Goal: Use online tool/utility: Utilize a website feature to perform a specific function

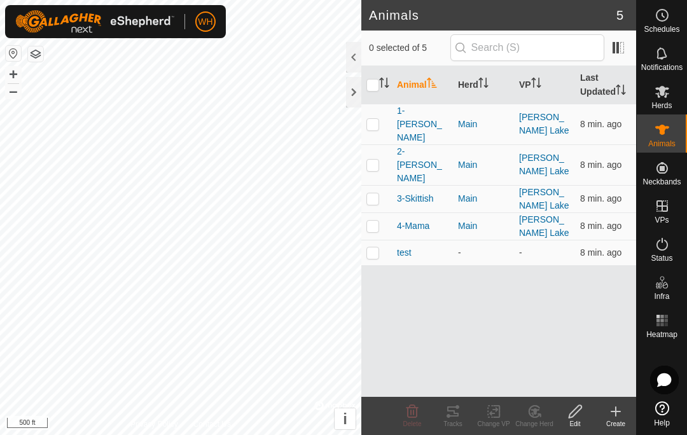
click at [385, 114] on td at bounding box center [376, 124] width 31 height 41
checkbox input "true"
click at [457, 414] on icon at bounding box center [452, 411] width 11 height 10
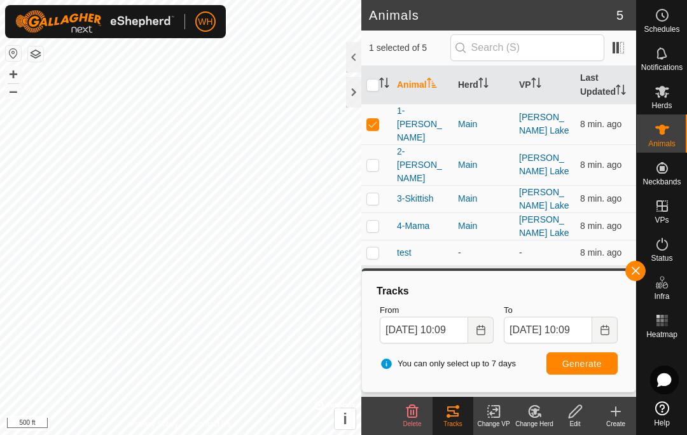
click at [480, 328] on icon "Choose Date" at bounding box center [481, 330] width 10 height 10
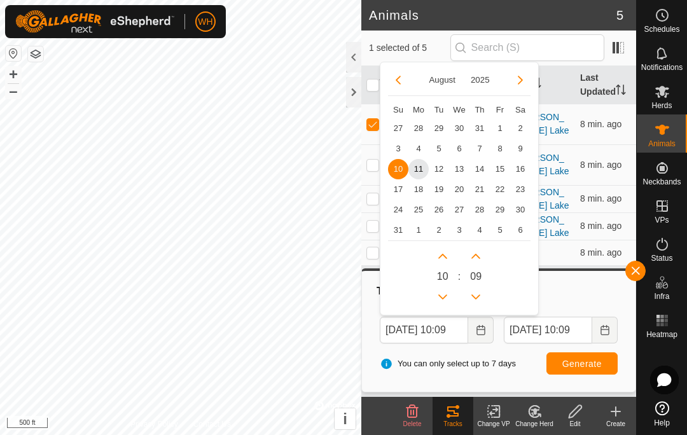
click at [477, 147] on span "7" at bounding box center [479, 149] width 20 height 20
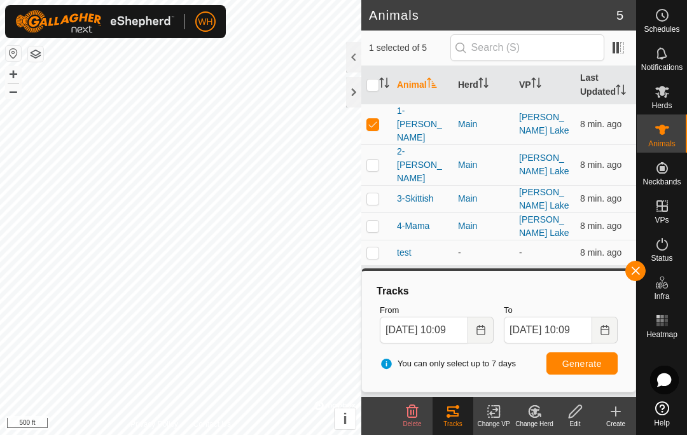
click at [571, 357] on button "Generate" at bounding box center [581, 363] width 71 height 22
click at [476, 331] on icon "Choose Date" at bounding box center [480, 330] width 8 height 10
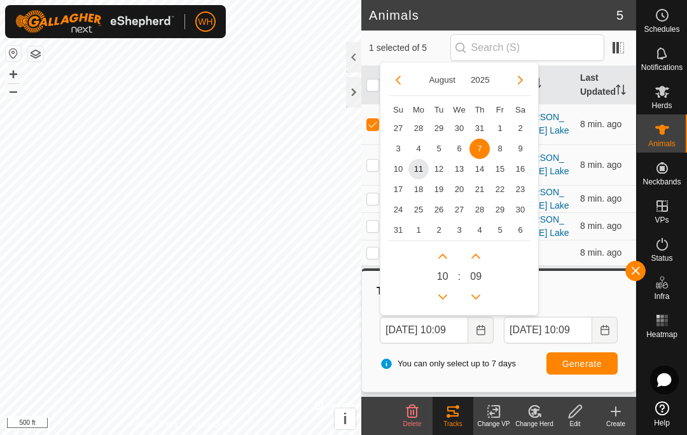
click at [485, 128] on span "31" at bounding box center [479, 128] width 20 height 20
type input "[DATE] 10:09"
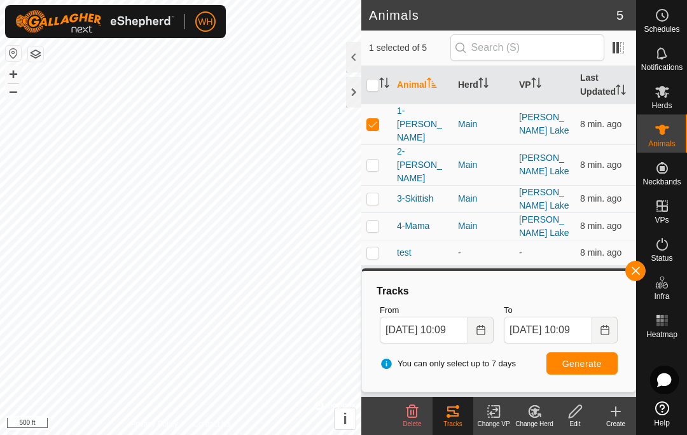
click at [569, 359] on span "Generate" at bounding box center [581, 364] width 39 height 10
click at [491, 330] on button "Choose Date" at bounding box center [480, 330] width 25 height 27
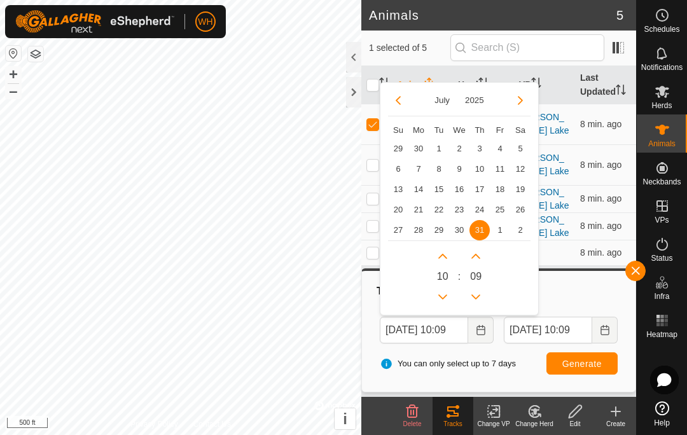
click at [522, 97] on icon "Next Month" at bounding box center [520, 100] width 10 height 10
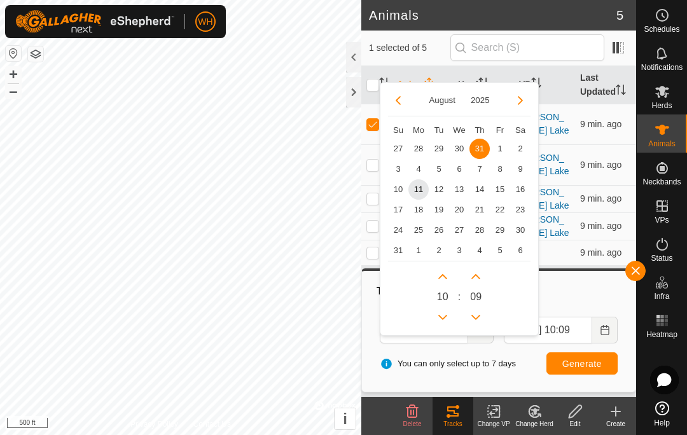
click at [425, 174] on span "4" at bounding box center [418, 169] width 20 height 20
type input "[DATE] 10:09"
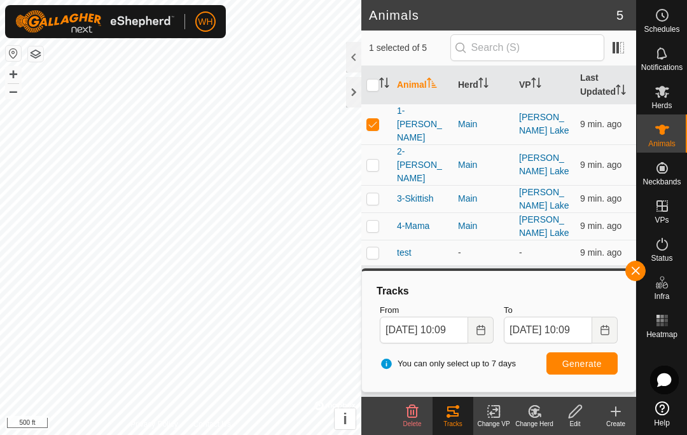
click at [604, 322] on button "Choose Date" at bounding box center [604, 330] width 25 height 27
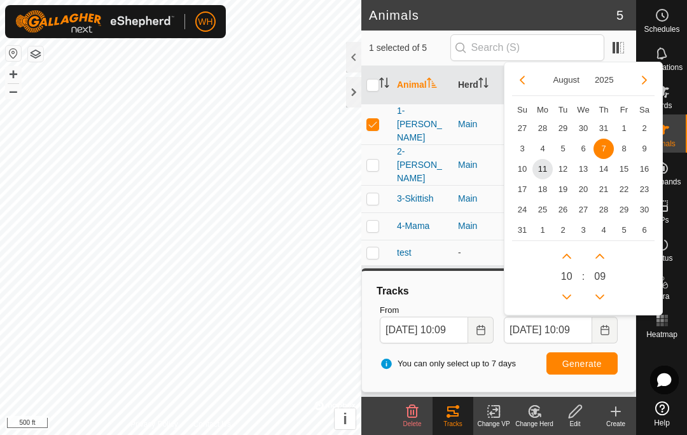
click at [550, 172] on span "11" at bounding box center [542, 169] width 20 height 20
type input "[DATE] 10:09"
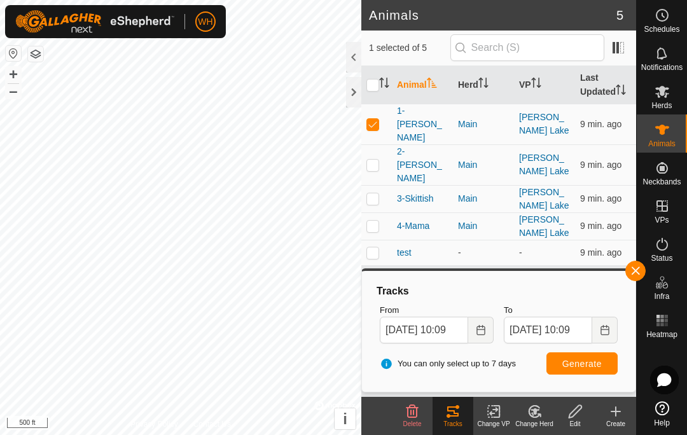
click at [579, 354] on button "Generate" at bounding box center [581, 363] width 71 height 22
click at [478, 331] on icon "Choose Date" at bounding box center [481, 330] width 10 height 10
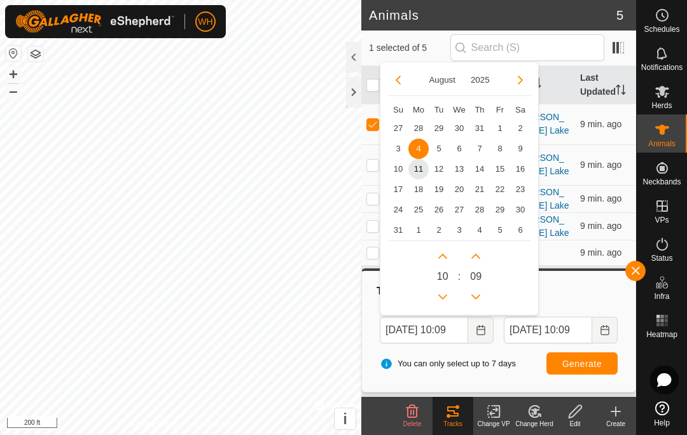
click at [398, 87] on button "Previous Month" at bounding box center [398, 80] width 20 height 20
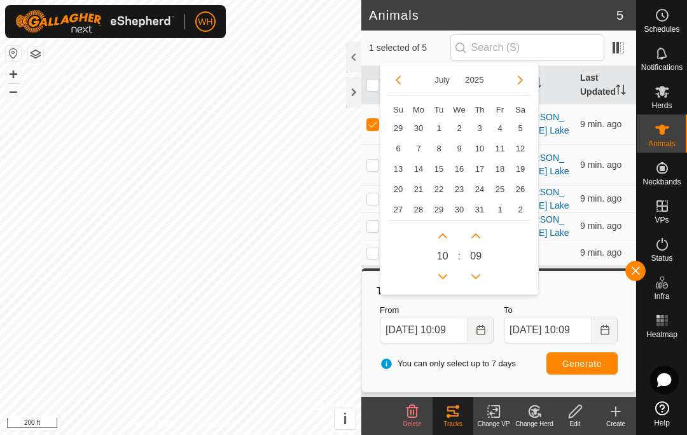
click at [403, 92] on div "[DATE]" at bounding box center [459, 83] width 142 height 26
click at [403, 64] on div "[DATE] Su Mo Tu We Th Fr Sa 29 30 1 2 3 4 5 6 7 8 9 10 11 12 13 14 15 16 17 18 …" at bounding box center [459, 179] width 159 height 234
click at [403, 74] on button "Previous Month" at bounding box center [398, 80] width 20 height 20
click at [511, 193] on span "28" at bounding box center [520, 189] width 20 height 20
type input "[DATE] 10:09"
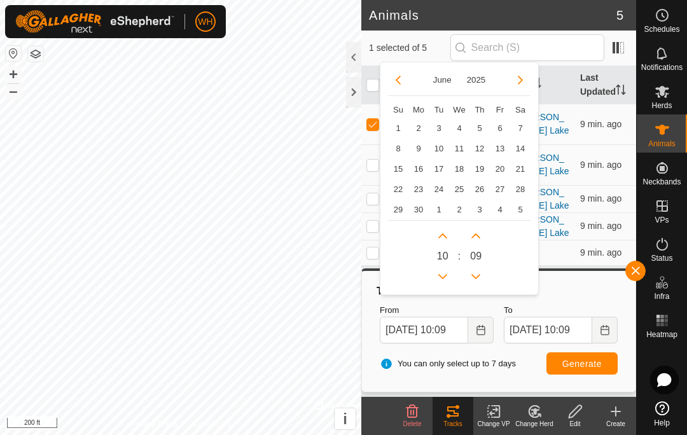
type input "[DATE] 10:09"
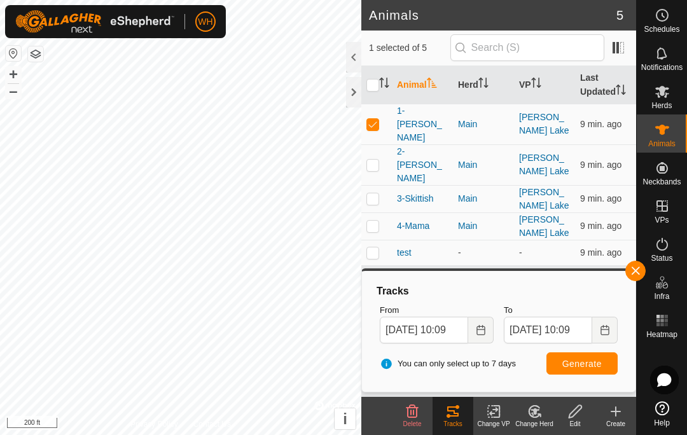
click at [579, 365] on span "Generate" at bounding box center [581, 364] width 39 height 10
click at [483, 338] on button "Choose Date" at bounding box center [480, 330] width 25 height 27
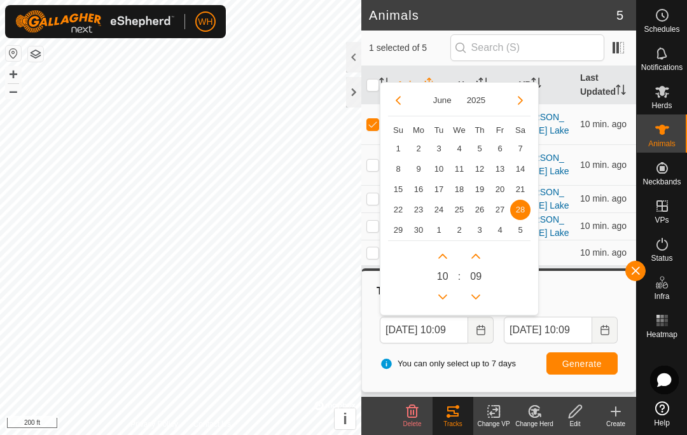
click at [432, 161] on span "10" at bounding box center [439, 169] width 20 height 20
type input "[DATE] 10:09"
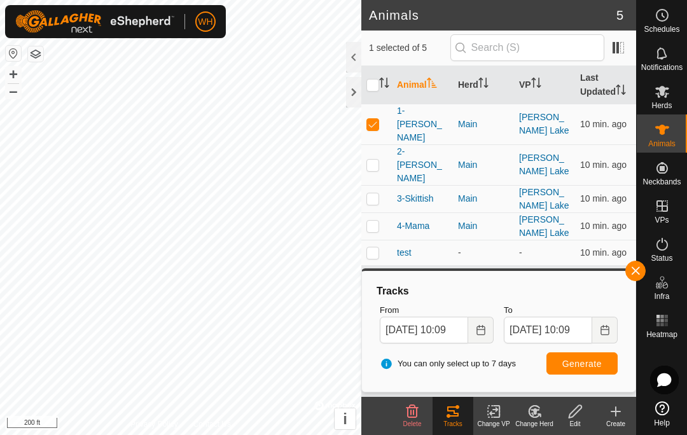
click at [581, 361] on span "Generate" at bounding box center [581, 364] width 39 height 10
click at [471, 327] on button "Choose Date" at bounding box center [480, 330] width 25 height 27
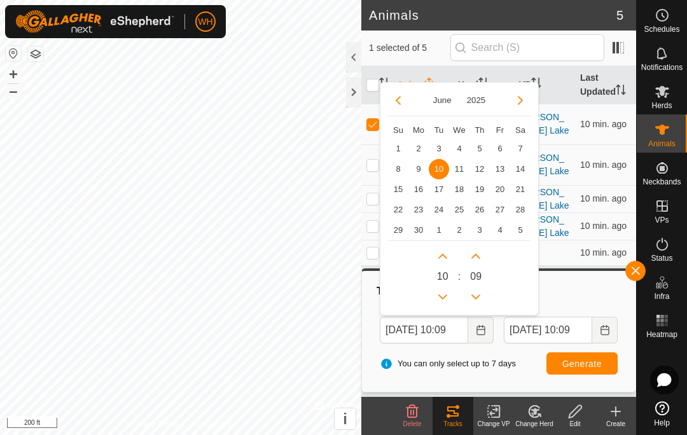
click at [480, 165] on span "12" at bounding box center [479, 169] width 20 height 20
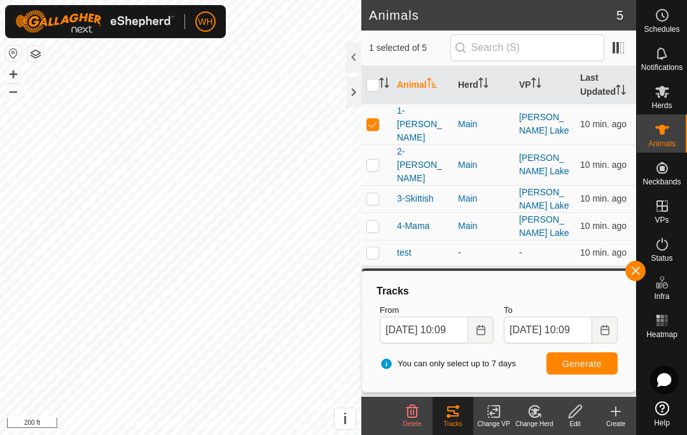
click at [578, 369] on button "Generate" at bounding box center [581, 363] width 71 height 22
click at [488, 327] on button "Choose Date" at bounding box center [480, 330] width 25 height 27
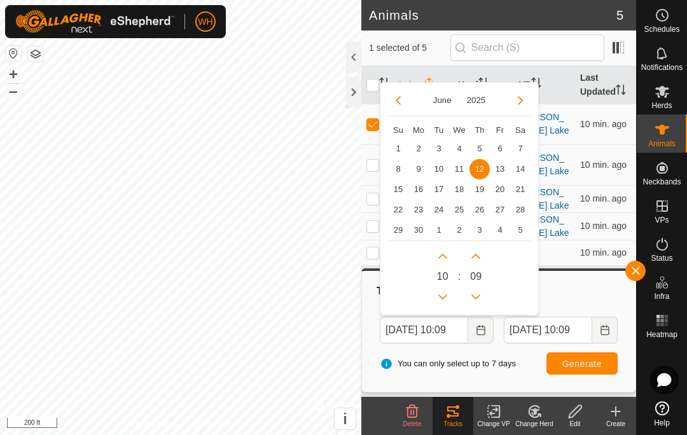
click at [424, 190] on span "16" at bounding box center [418, 189] width 20 height 20
type input "[DATE] 10:09"
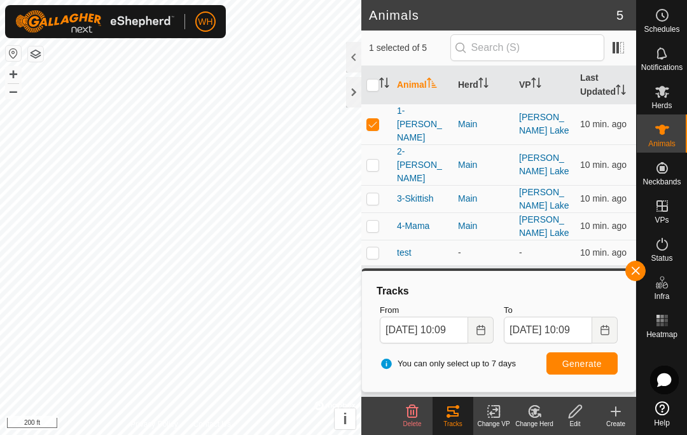
click at [585, 353] on button "Generate" at bounding box center [581, 363] width 71 height 22
click at [606, 336] on button "Choose Date" at bounding box center [604, 330] width 25 height 27
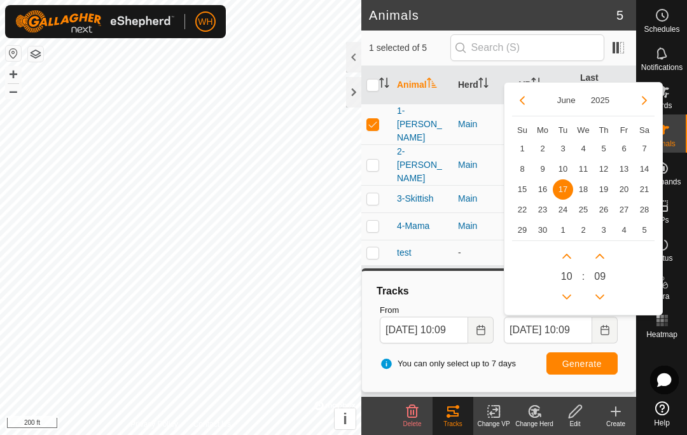
click at [653, 189] on span "21" at bounding box center [644, 189] width 20 height 20
type input "[DATE] 10:09"
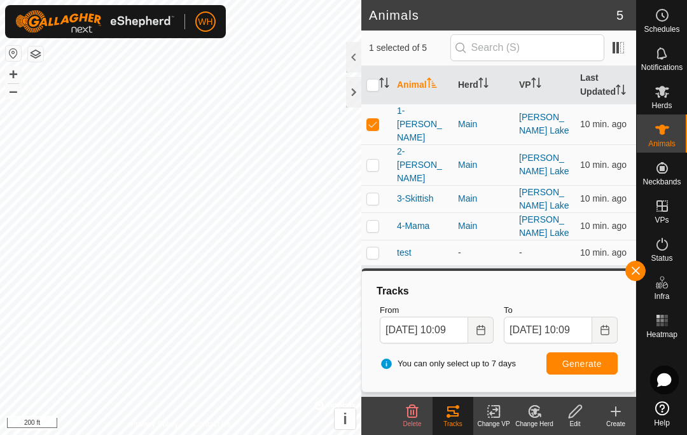
click at [604, 363] on button "Generate" at bounding box center [581, 363] width 71 height 22
click at [600, 323] on button "Choose Date" at bounding box center [604, 330] width 25 height 27
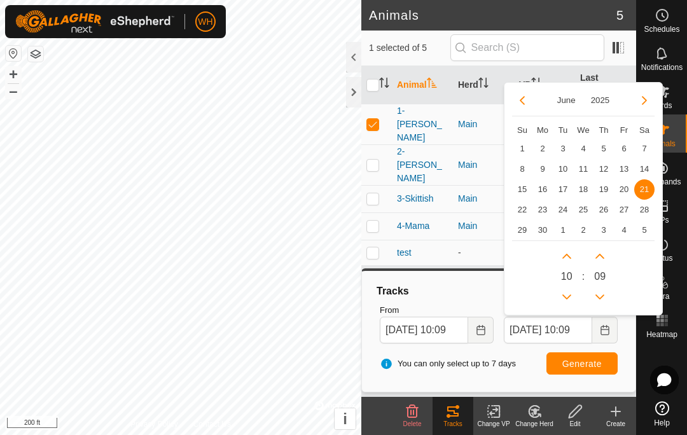
click at [603, 210] on span "26" at bounding box center [603, 210] width 20 height 20
type input "[DATE] 10:09"
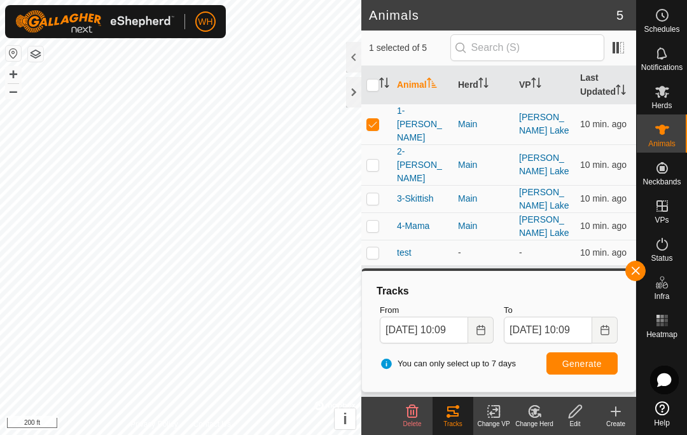
click at [593, 359] on span "Generate" at bounding box center [581, 364] width 39 height 10
click at [476, 431] on div "Change VP" at bounding box center [493, 416] width 41 height 38
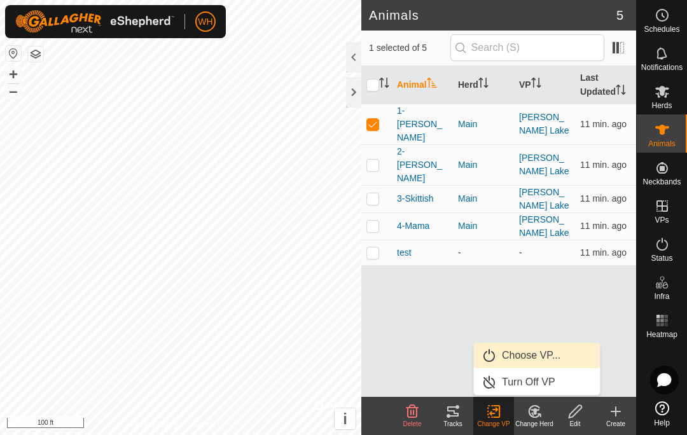
click at [454, 424] on div "Tracks" at bounding box center [453, 424] width 41 height 10
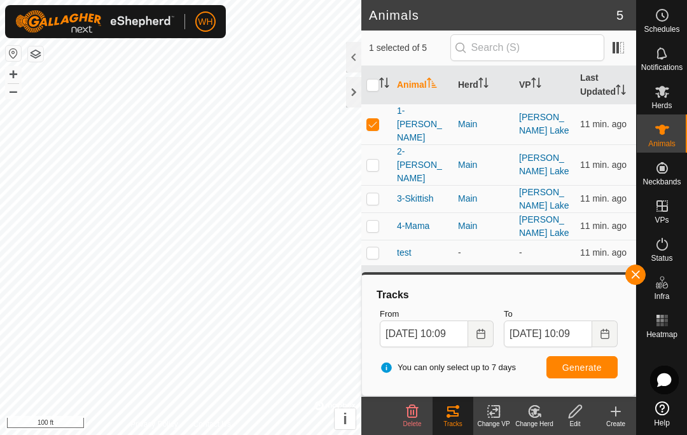
click at [371, 160] on p-checkbox at bounding box center [372, 165] width 13 height 10
checkbox input "true"
click at [350, 106] on div at bounding box center [353, 92] width 15 height 31
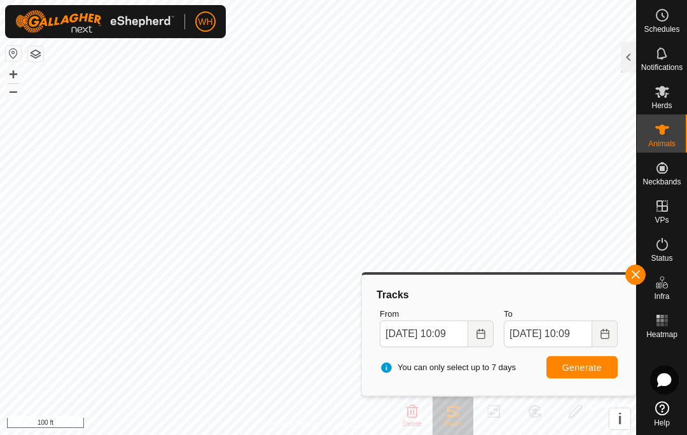
click at [628, 58] on div at bounding box center [628, 57] width 15 height 31
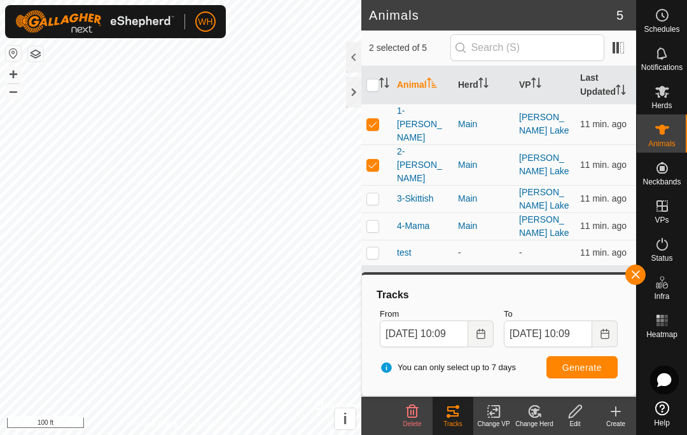
click at [373, 109] on td at bounding box center [376, 124] width 31 height 41
checkbox input "false"
click at [570, 370] on span "Generate" at bounding box center [581, 368] width 39 height 10
click at [377, 193] on p-checkbox at bounding box center [372, 198] width 13 height 10
checkbox input "true"
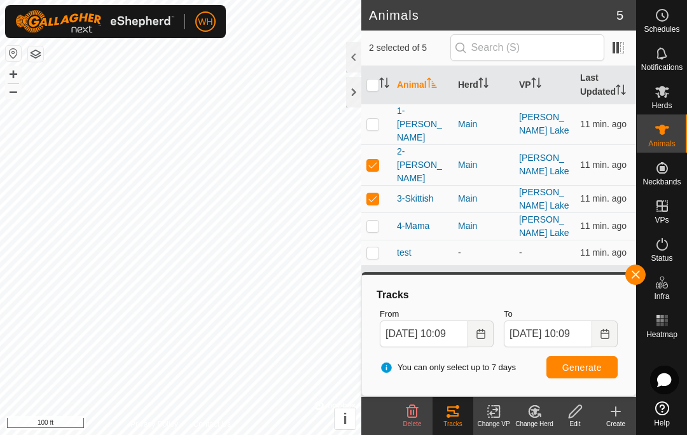
click at [372, 160] on p-checkbox at bounding box center [372, 165] width 13 height 10
checkbox input "false"
click at [580, 372] on span "Generate" at bounding box center [581, 368] width 39 height 10
click at [368, 240] on td at bounding box center [376, 252] width 31 height 25
checkbox input "true"
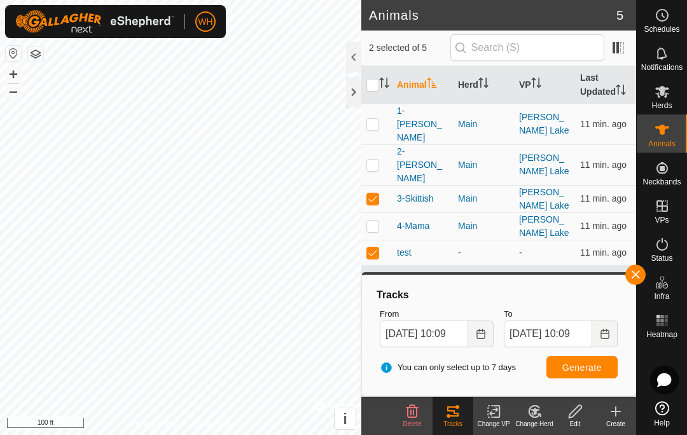
click at [377, 185] on td at bounding box center [376, 198] width 31 height 27
checkbox input "false"
click at [581, 358] on button "Generate" at bounding box center [581, 367] width 71 height 22
click at [468, 327] on input "[DATE] 10:09" at bounding box center [424, 334] width 88 height 27
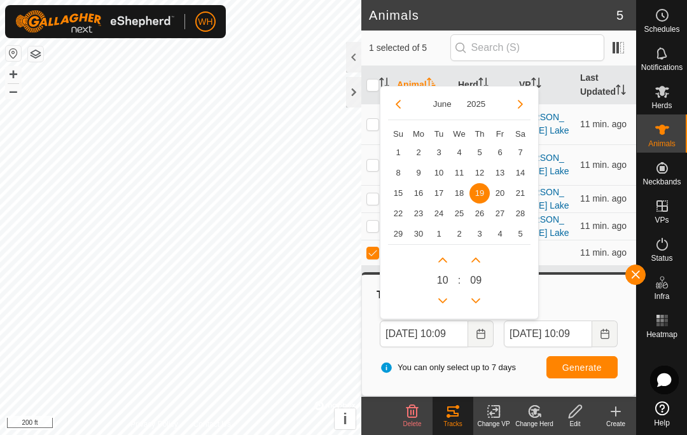
click at [424, 188] on span "16" at bounding box center [418, 193] width 20 height 20
type input "[DATE] 10:09"
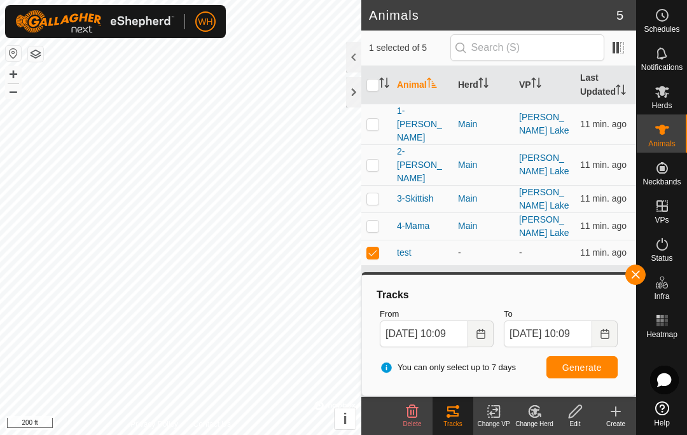
click at [571, 370] on span "Generate" at bounding box center [581, 368] width 39 height 10
click at [568, 372] on span "Generate" at bounding box center [581, 368] width 39 height 10
click at [470, 335] on button "Choose Date" at bounding box center [480, 334] width 25 height 27
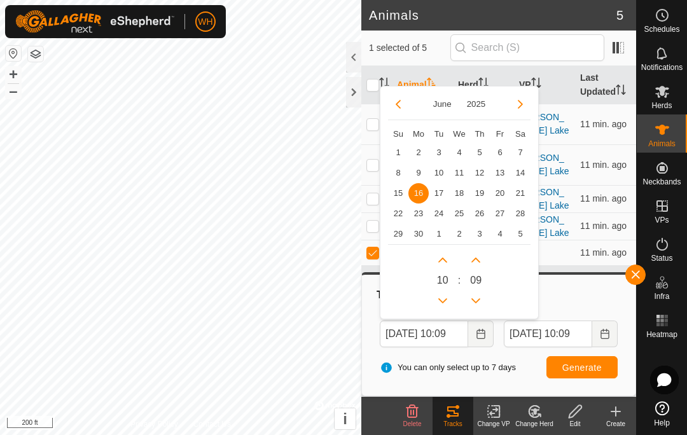
click at [493, 170] on span "13" at bounding box center [500, 173] width 20 height 20
type input "[DATE] 10:09"
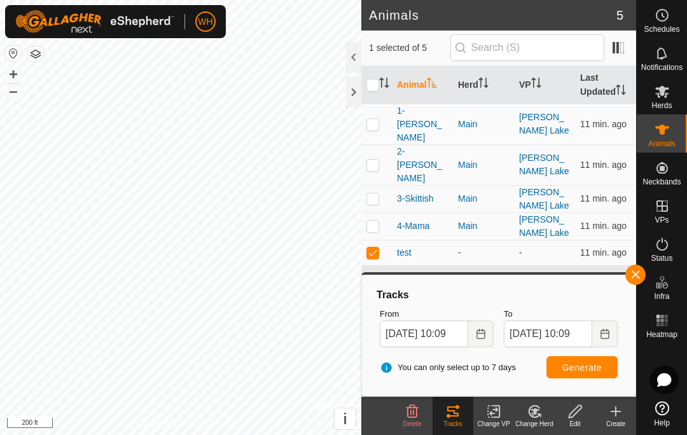
click at [559, 363] on button "Generate" at bounding box center [581, 367] width 71 height 22
click at [476, 329] on icon "Choose Date" at bounding box center [481, 334] width 10 height 10
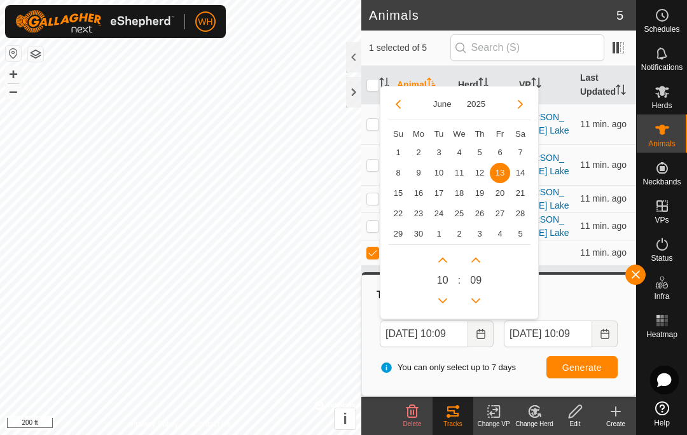
click at [425, 165] on span "9" at bounding box center [418, 173] width 20 height 20
type input "[DATE] 10:09"
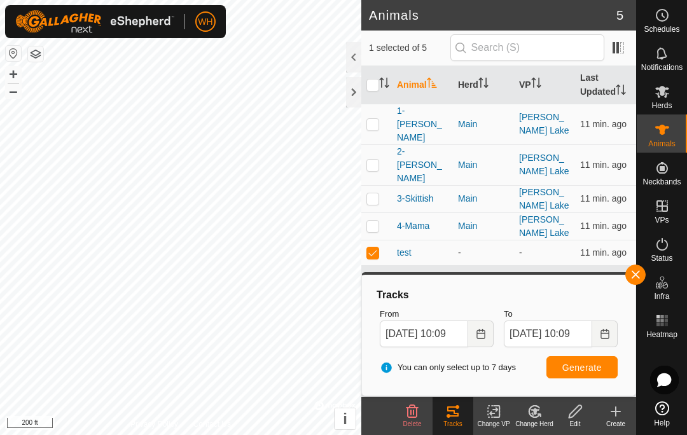
click at [583, 373] on button "Generate" at bounding box center [581, 367] width 71 height 22
click at [478, 338] on icon "Choose Date" at bounding box center [480, 334] width 8 height 10
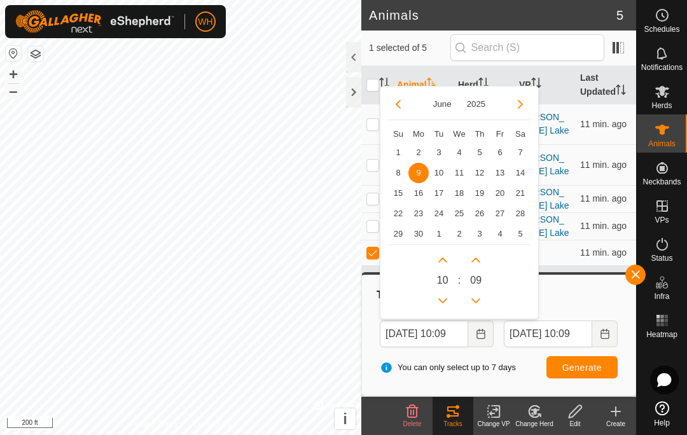
click at [505, 140] on th "Fr" at bounding box center [500, 134] width 20 height 18
click at [494, 154] on span "6" at bounding box center [500, 152] width 20 height 20
type input "[DATE] 10:09"
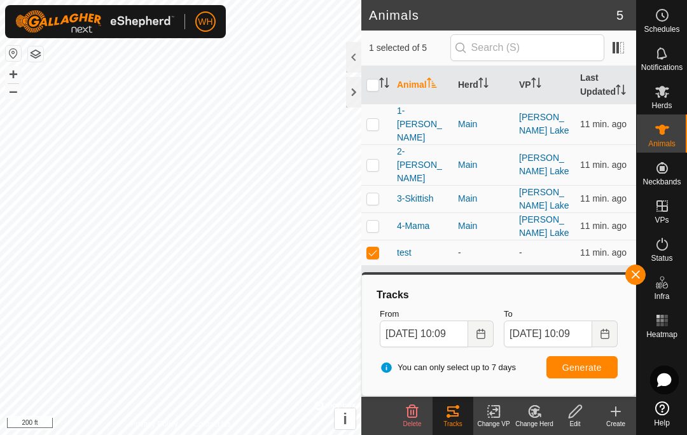
click at [597, 369] on span "Generate" at bounding box center [581, 368] width 39 height 10
click at [471, 330] on button "Choose Date" at bounding box center [480, 334] width 25 height 27
click at [592, 333] on input "[DATE] 10:09" at bounding box center [548, 334] width 88 height 27
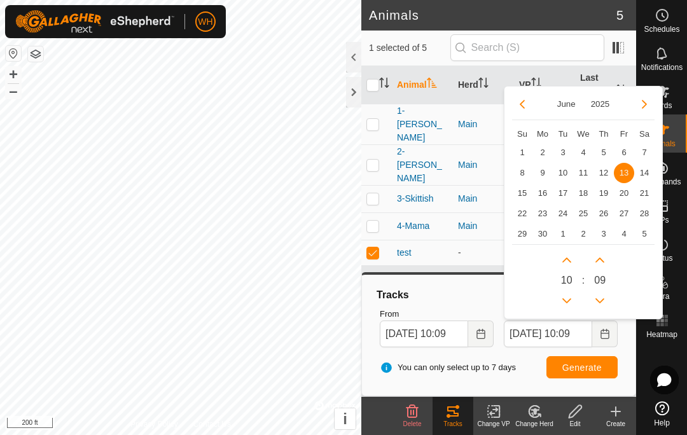
click at [609, 338] on icon "Choose Date" at bounding box center [605, 334] width 10 height 10
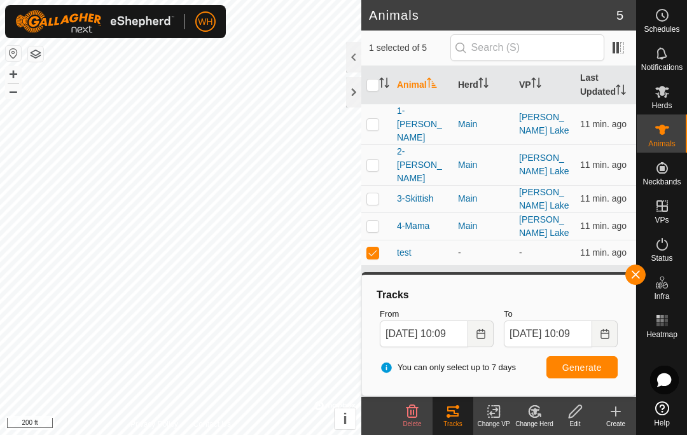
click at [601, 341] on button "Choose Date" at bounding box center [604, 334] width 25 height 27
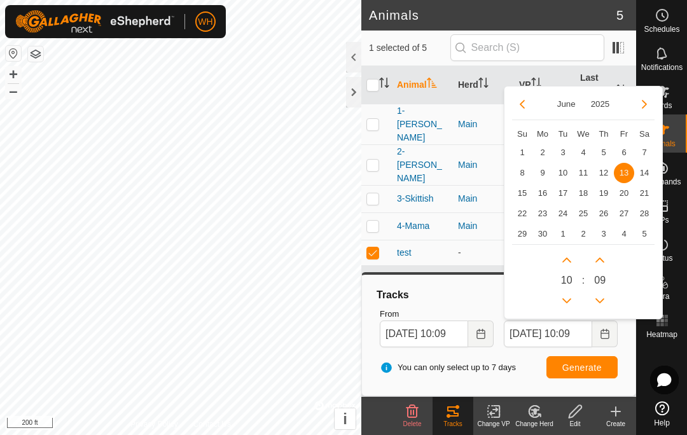
click at [628, 213] on span "27" at bounding box center [624, 214] width 20 height 20
type input "[DATE] 10:09"
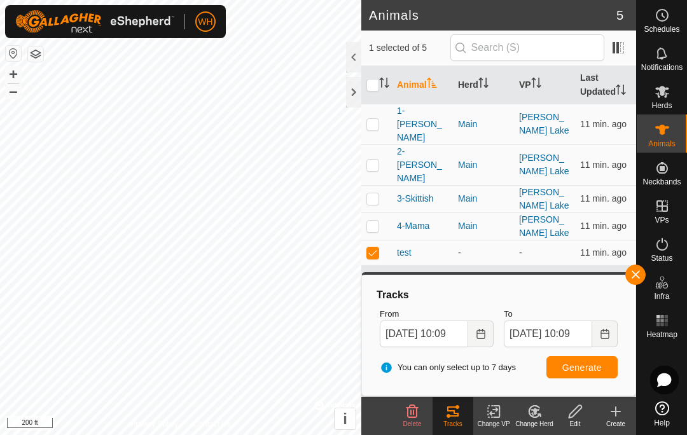
click at [595, 373] on button "Generate" at bounding box center [581, 367] width 71 height 22
click at [478, 336] on icon "Choose Date" at bounding box center [481, 334] width 10 height 10
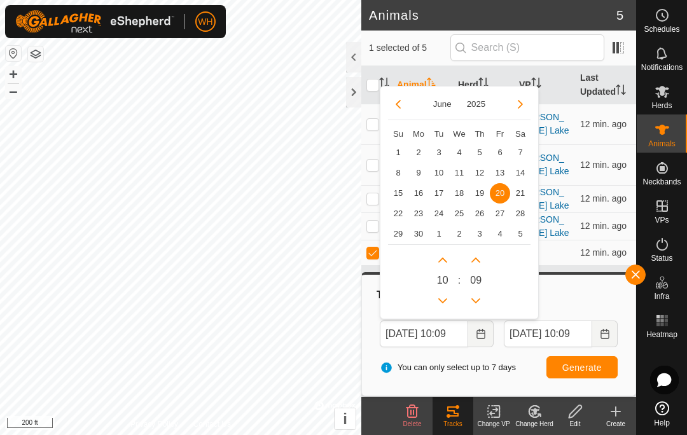
click at [406, 95] on p-button "Choose Date" at bounding box center [398, 104] width 20 height 20
click at [396, 101] on icon "Previous Month" at bounding box center [398, 104] width 10 height 10
click at [455, 156] on span "30" at bounding box center [459, 152] width 20 height 20
type input "[DATE] 10:09"
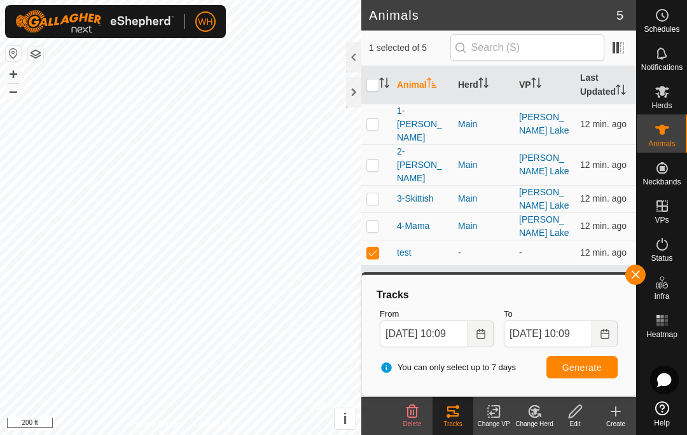
click at [573, 358] on button "Generate" at bounding box center [581, 367] width 71 height 22
click at [489, 335] on button "Choose Date" at bounding box center [480, 334] width 25 height 27
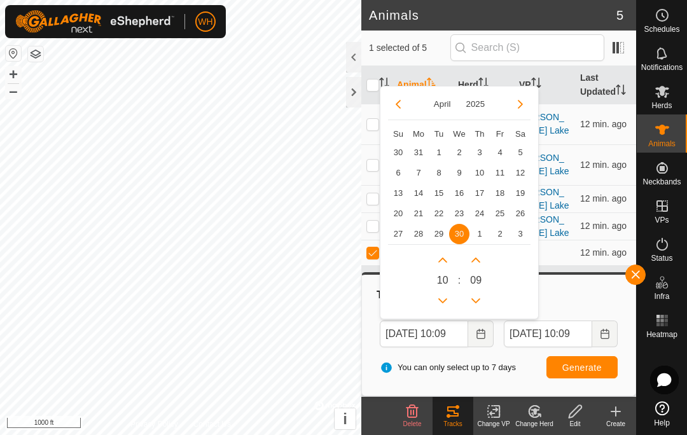
click at [483, 188] on span "17" at bounding box center [479, 193] width 20 height 20
type input "[DATE] 10:09"
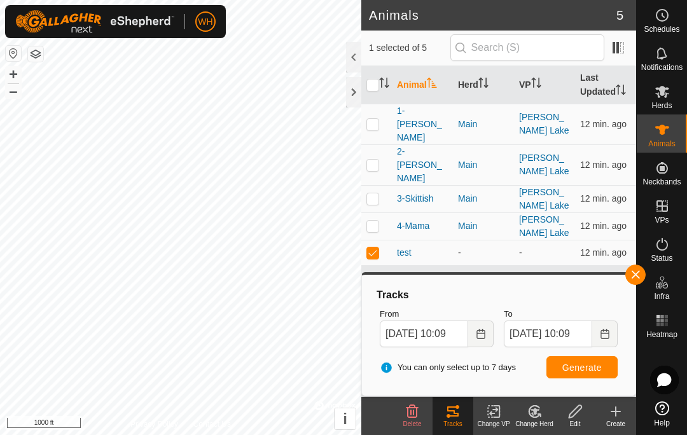
click at [564, 371] on span "Generate" at bounding box center [581, 368] width 39 height 10
click at [481, 331] on icon "Choose Date" at bounding box center [481, 334] width 10 height 10
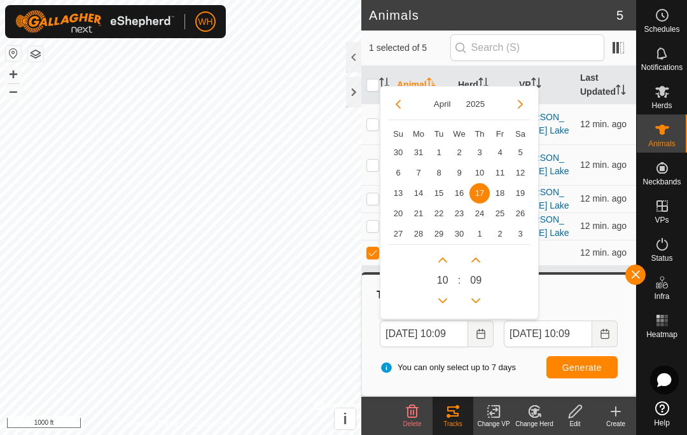
click at [470, 132] on th "Th" at bounding box center [479, 134] width 20 height 18
click at [485, 148] on span "3" at bounding box center [479, 152] width 20 height 20
type input "[DATE] 10:09"
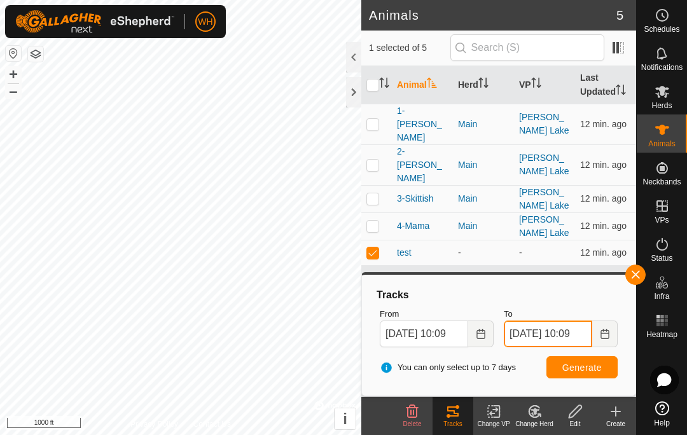
click at [568, 345] on input "[DATE] 10:09" at bounding box center [548, 334] width 88 height 27
click at [586, 367] on span "Generate" at bounding box center [581, 368] width 39 height 10
click at [478, 332] on icon "Choose Date" at bounding box center [481, 334] width 10 height 10
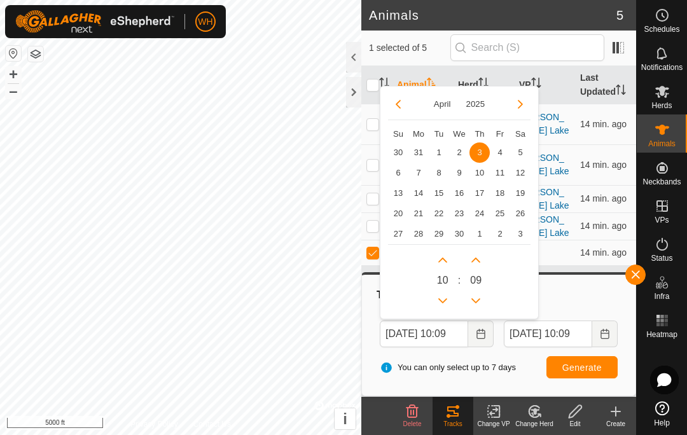
click at [401, 154] on span "30" at bounding box center [398, 152] width 20 height 20
type input "[DATE] 10:09"
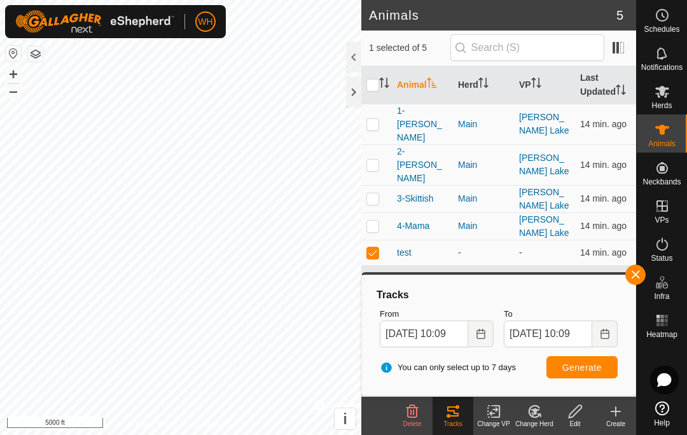
click at [578, 363] on span "Generate" at bounding box center [581, 368] width 39 height 10
click at [473, 325] on button "Choose Date" at bounding box center [480, 334] width 25 height 27
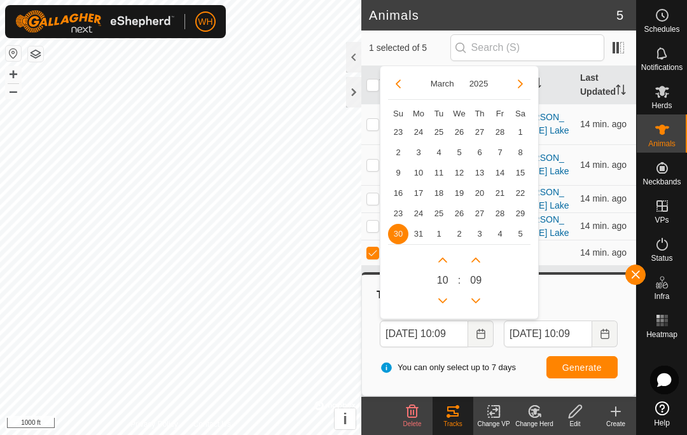
click at [480, 193] on span "20" at bounding box center [479, 193] width 20 height 20
type input "[DATE] 10:09"
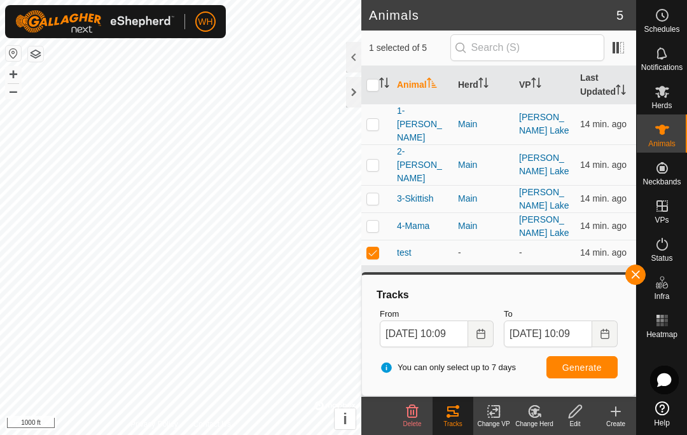
click at [562, 374] on button "Generate" at bounding box center [581, 367] width 71 height 22
click at [375, 247] on p-checkbox at bounding box center [372, 252] width 13 height 10
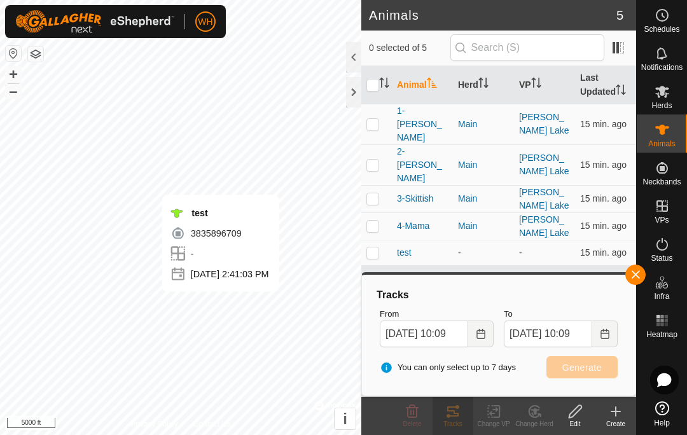
checkbox input "false"
click at [371, 119] on p-checkbox at bounding box center [372, 124] width 13 height 10
checkbox input "true"
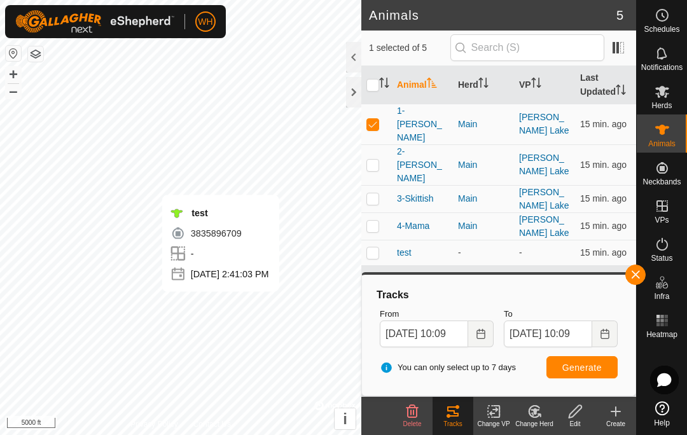
click at [366, 149] on td at bounding box center [376, 164] width 31 height 41
checkbox input "true"
click at [370, 193] on p-checkbox at bounding box center [372, 198] width 13 height 10
checkbox input "true"
click at [366, 221] on p-checkbox at bounding box center [372, 226] width 13 height 10
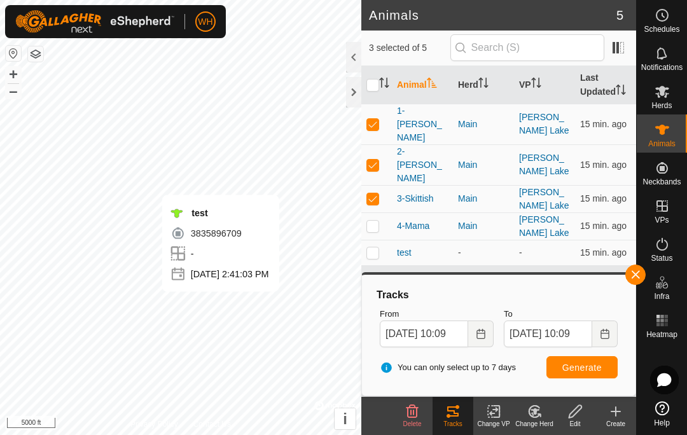
checkbox input "true"
click at [482, 335] on icon "Choose Date" at bounding box center [481, 334] width 10 height 10
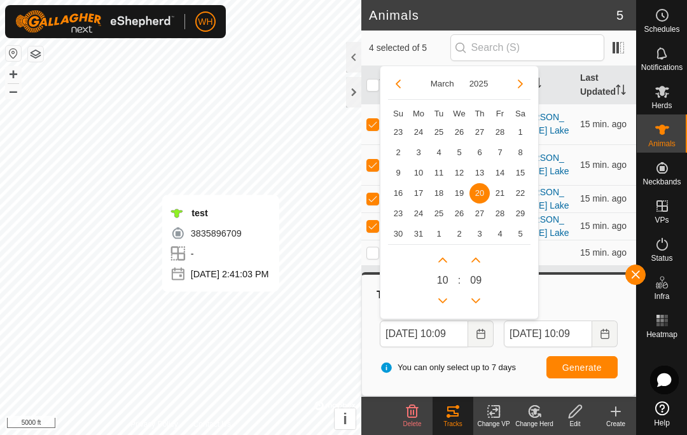
click at [511, 73] on div "[DATE] Su Mo Tu We Th Fr Sa 23 24 25 26 27 28 1 2 3 4 5 6 7 8 9 10 11 12 13 14 …" at bounding box center [459, 193] width 159 height 254
click at [514, 76] on button "Next Month" at bounding box center [520, 84] width 20 height 20
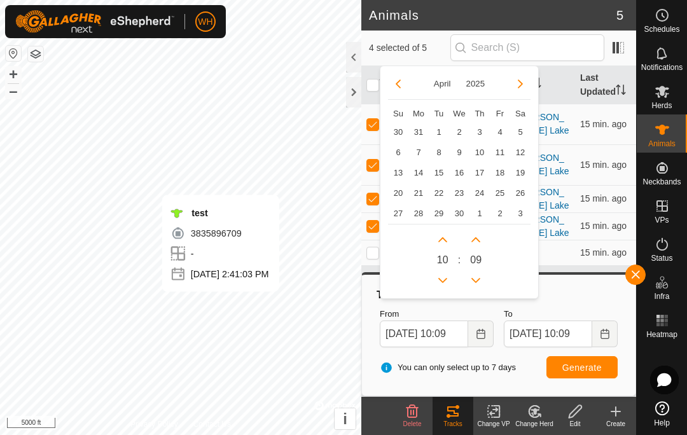
click at [513, 76] on button "Next Month" at bounding box center [520, 84] width 20 height 20
click at [488, 80] on button "2025" at bounding box center [475, 83] width 29 height 15
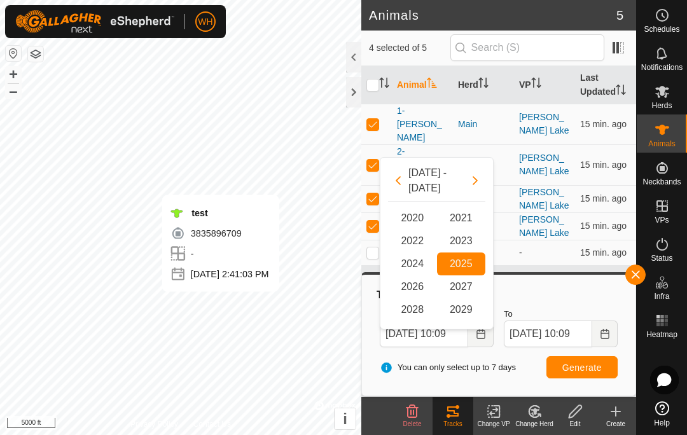
click at [462, 253] on span "2025 2025" at bounding box center [461, 264] width 49 height 23
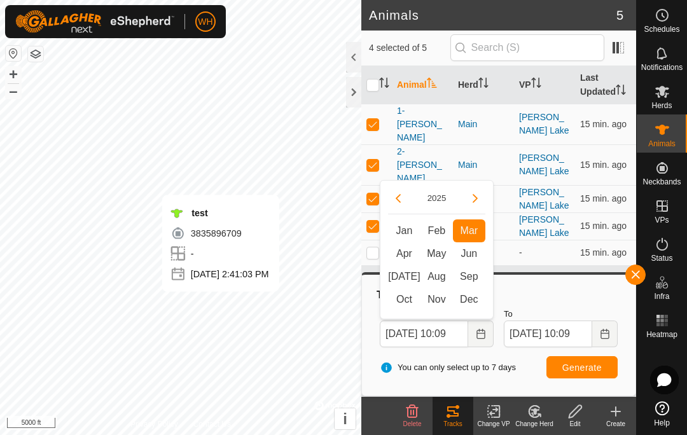
click at [434, 268] on span "Aug" at bounding box center [436, 276] width 32 height 23
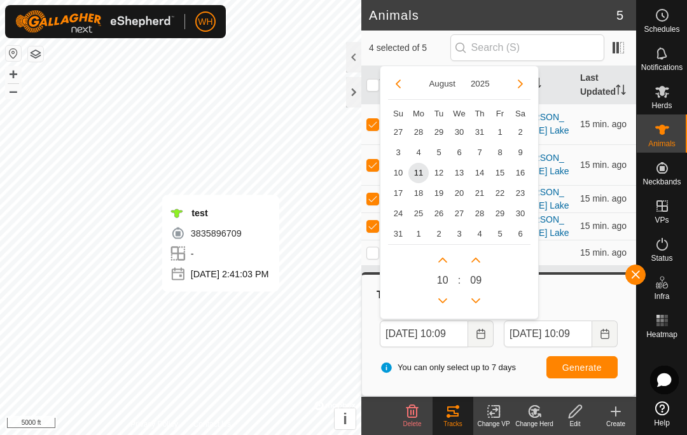
click at [420, 149] on span "4" at bounding box center [418, 152] width 20 height 20
type input "[DATE] 10:09"
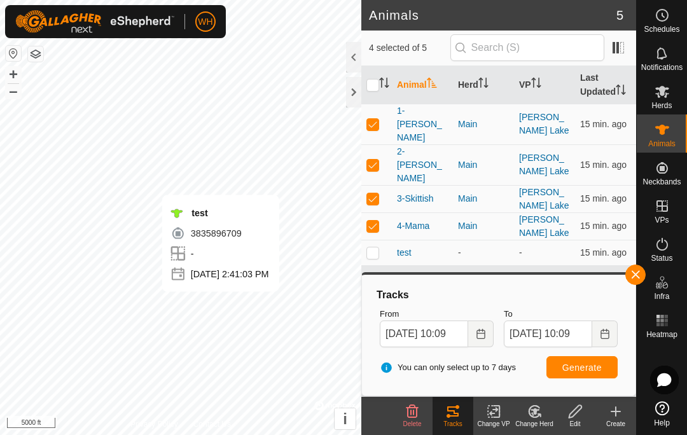
click at [606, 338] on icon "Choose Date" at bounding box center [604, 334] width 8 height 10
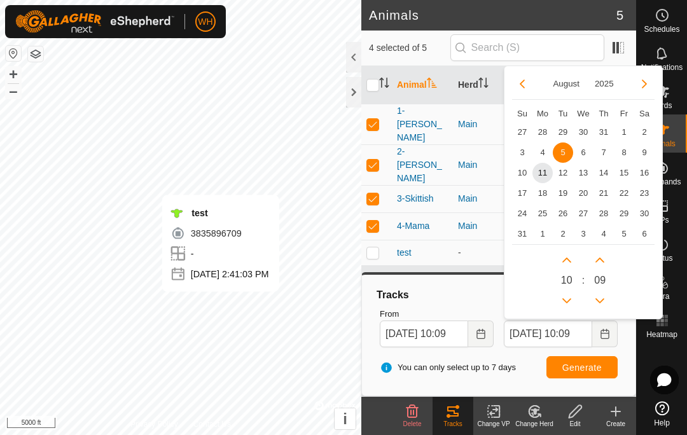
click at [538, 172] on span "11" at bounding box center [542, 173] width 20 height 20
type input "[DATE] 10:09"
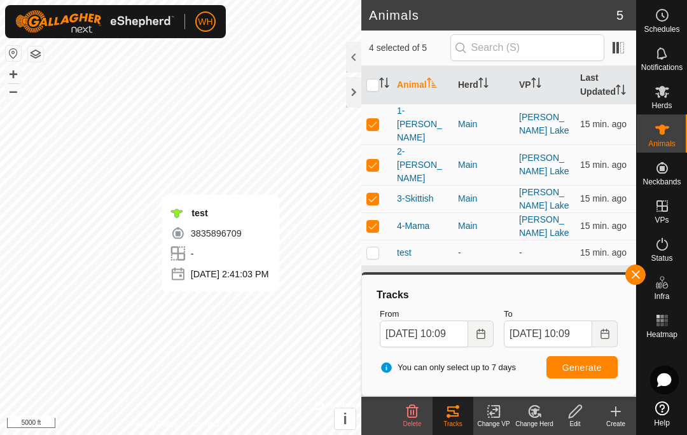
click at [571, 368] on span "Generate" at bounding box center [581, 368] width 39 height 10
click at [477, 335] on icon "Choose Date" at bounding box center [480, 334] width 8 height 10
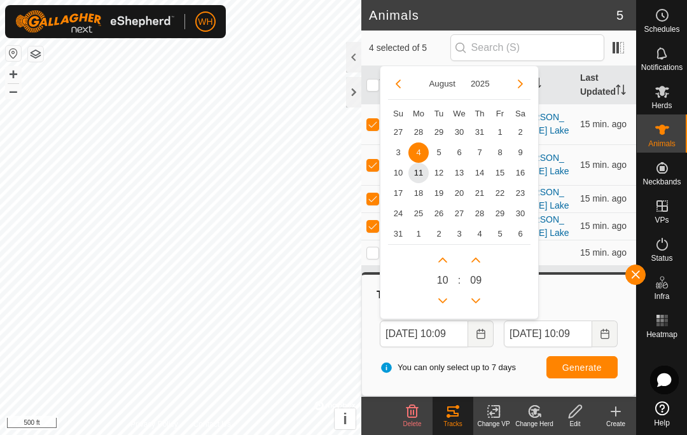
click at [521, 149] on span "9" at bounding box center [520, 152] width 20 height 20
type input "[DATE] 10:09"
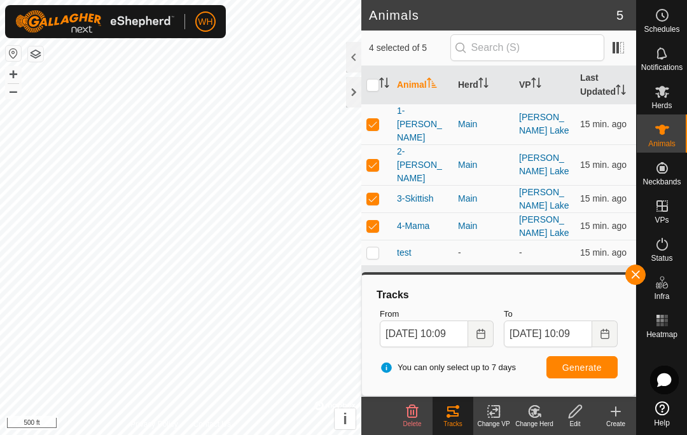
click at [570, 357] on button "Generate" at bounding box center [581, 367] width 71 height 22
click at [377, 119] on p-checkbox at bounding box center [372, 124] width 13 height 10
checkbox input "false"
click at [377, 193] on p-checkbox at bounding box center [372, 198] width 13 height 10
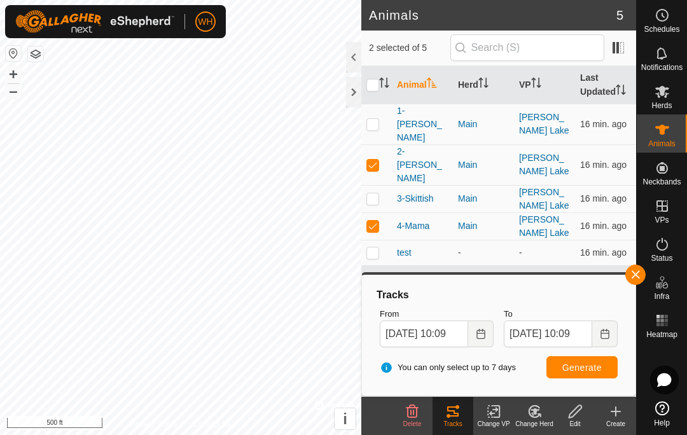
checkbox input "true"
click at [377, 221] on p-checkbox at bounding box center [372, 226] width 13 height 10
checkbox input "false"
click at [372, 193] on p-checkbox at bounding box center [372, 198] width 13 height 10
checkbox input "false"
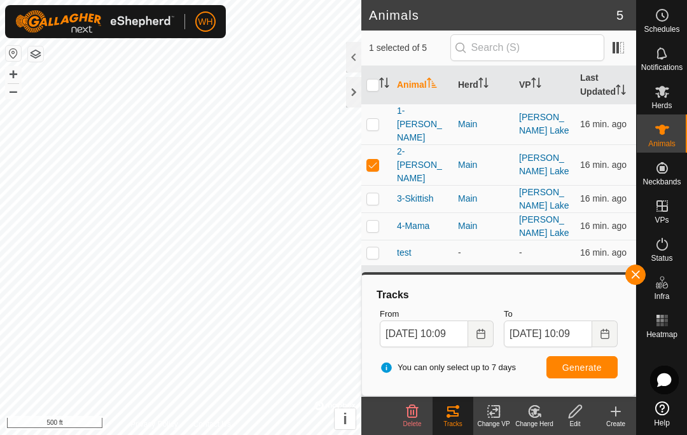
click at [571, 371] on span "Generate" at bounding box center [581, 368] width 39 height 10
